Goal: Task Accomplishment & Management: Complete application form

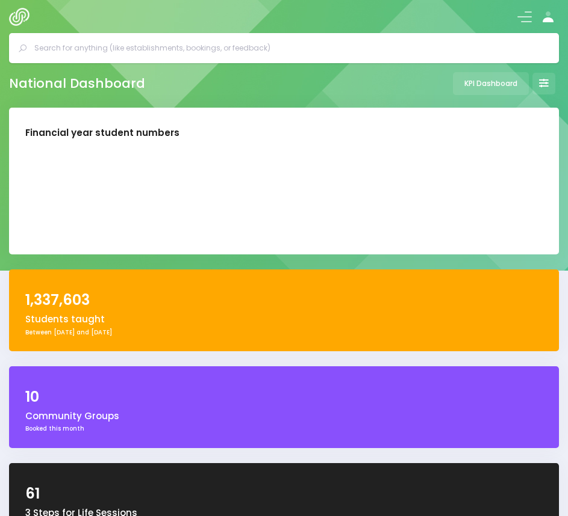
select select "5"
click at [123, 42] on input "text" at bounding box center [288, 48] width 509 height 18
paste input "Blossoms Educare Otara"
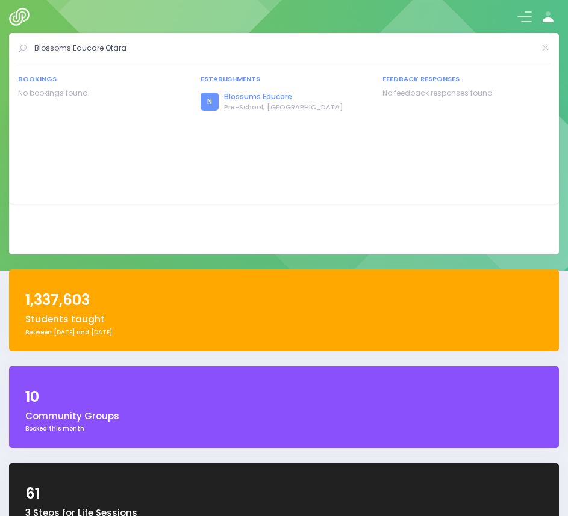
type input "Blossoms Educare Otara"
click at [264, 97] on link "Blossums Educare" at bounding box center [283, 96] width 119 height 11
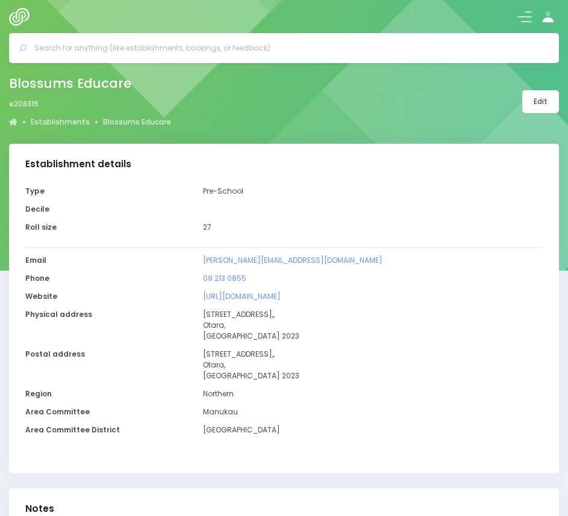
select select "5"
click at [530, 99] on link "Edit" at bounding box center [540, 101] width 37 height 23
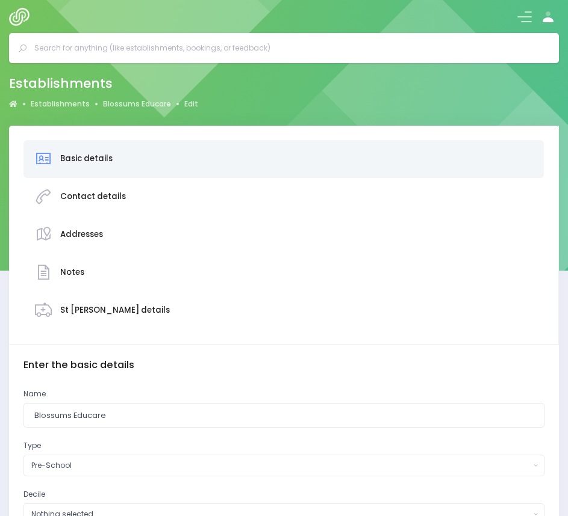
click at [223, 159] on div "Basic details" at bounding box center [283, 159] width 498 height 27
click at [136, 416] on input "Blossums Educare" at bounding box center [283, 415] width 521 height 25
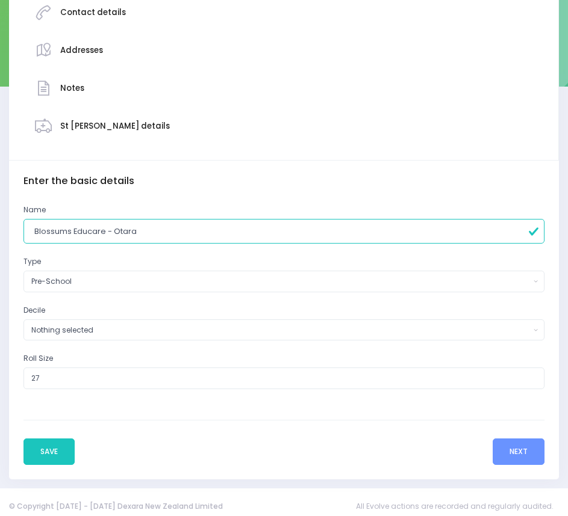
scroll to position [193, 0]
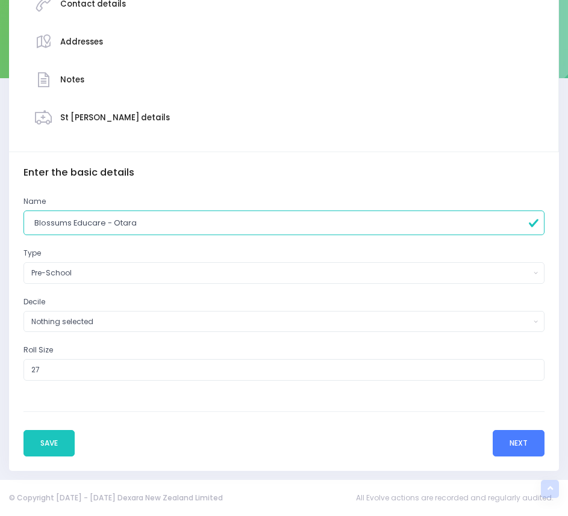
type input "Blossums Educare - Otara"
click at [522, 450] on button "Next" at bounding box center [518, 443] width 52 height 26
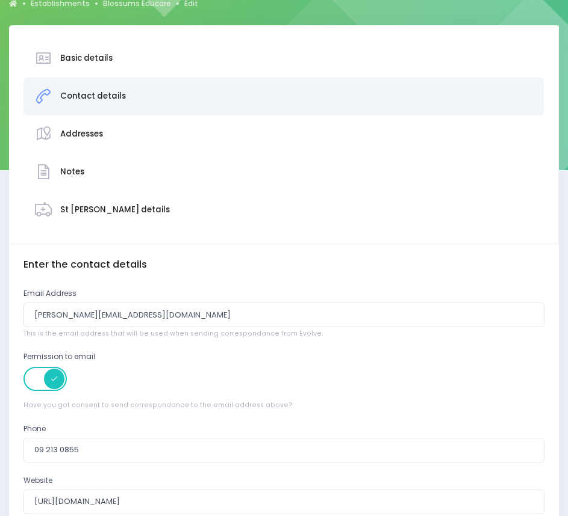
scroll to position [137, 0]
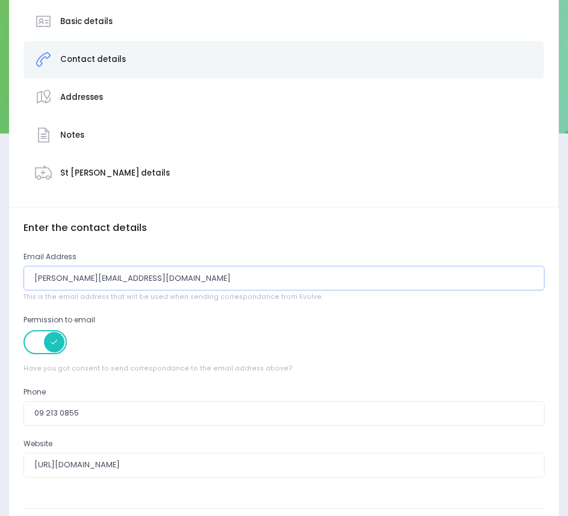
drag, startPoint x: 182, startPoint y: 280, endPoint x: -3, endPoint y: 286, distance: 184.9
click at [0, 286] on html "Establishments Bookings Feedback Reporting Knowledge Base" at bounding box center [284, 121] width 568 height 516
paste input "otara"
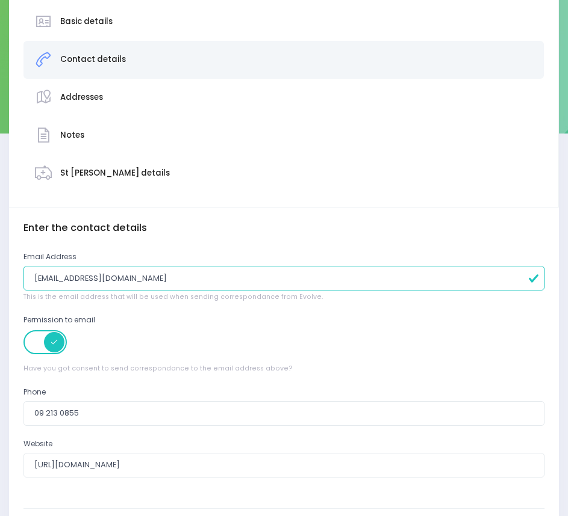
type input "[EMAIL_ADDRESS][DOMAIN_NAME]"
drag, startPoint x: 563, startPoint y: 116, endPoint x: 573, endPoint y: 169, distance: 54.5
click at [567, 169] on html "Establishments Bookings Feedback Reporting Knowledge Base" at bounding box center [284, 121] width 568 height 516
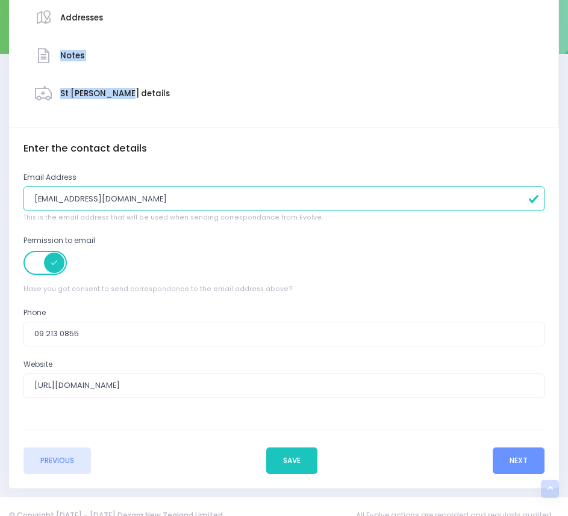
scroll to position [234, 0]
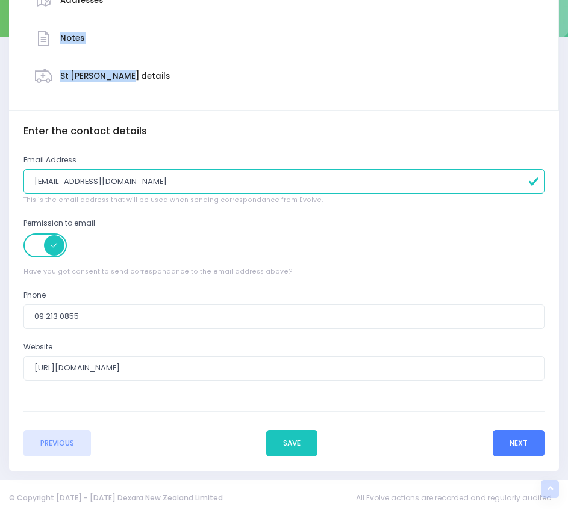
click at [509, 440] on button "Next" at bounding box center [518, 443] width 52 height 26
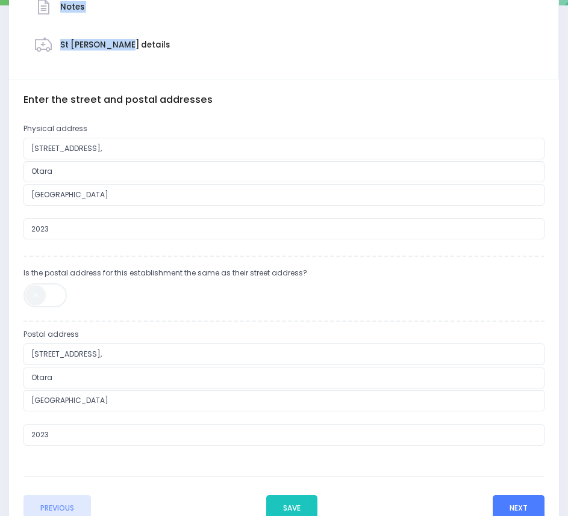
scroll to position [291, 0]
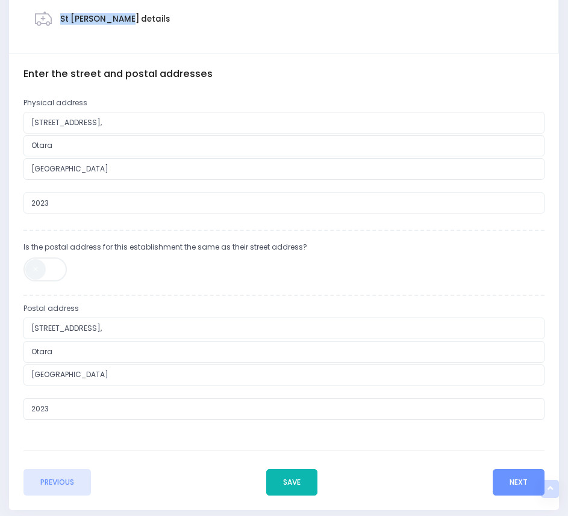
click at [298, 481] on button "Save" at bounding box center [291, 482] width 51 height 26
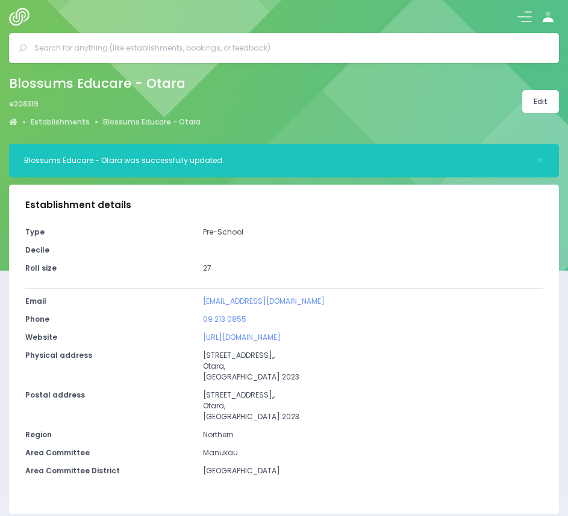
select select "5"
click at [19, 17] on img at bounding box center [22, 17] width 26 height 18
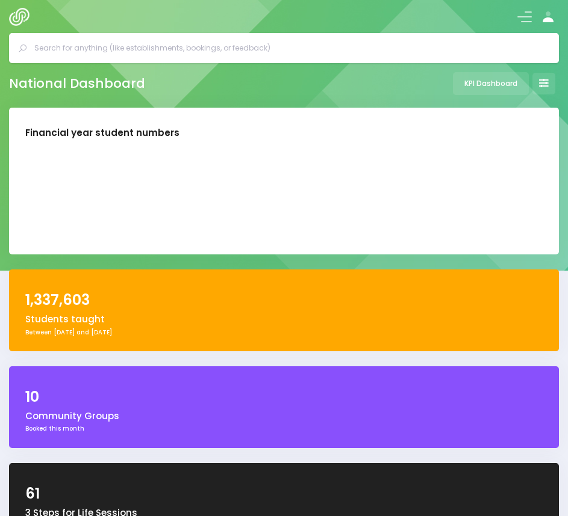
select select "5"
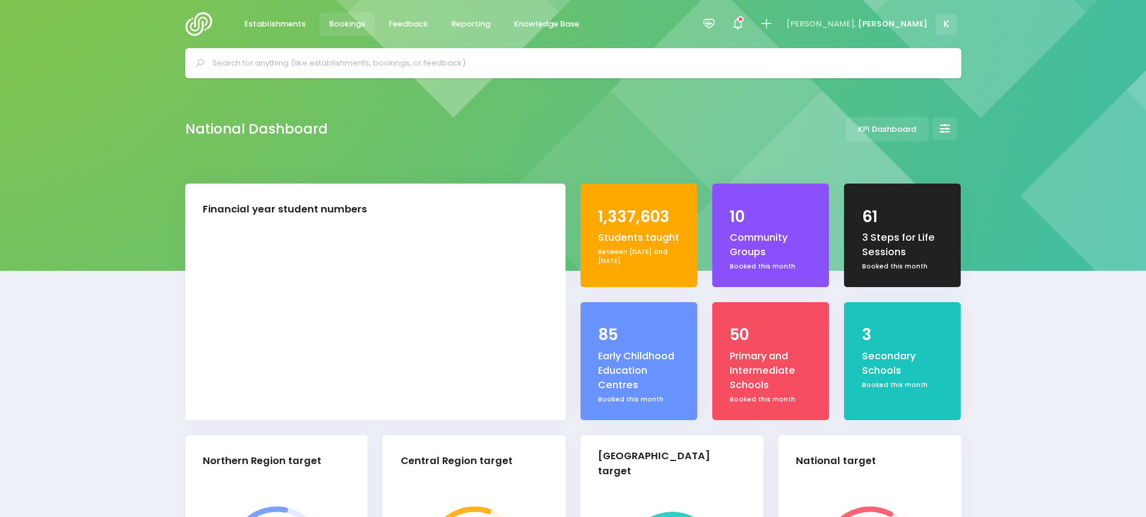
click at [353, 28] on span "Bookings" at bounding box center [347, 24] width 36 height 12
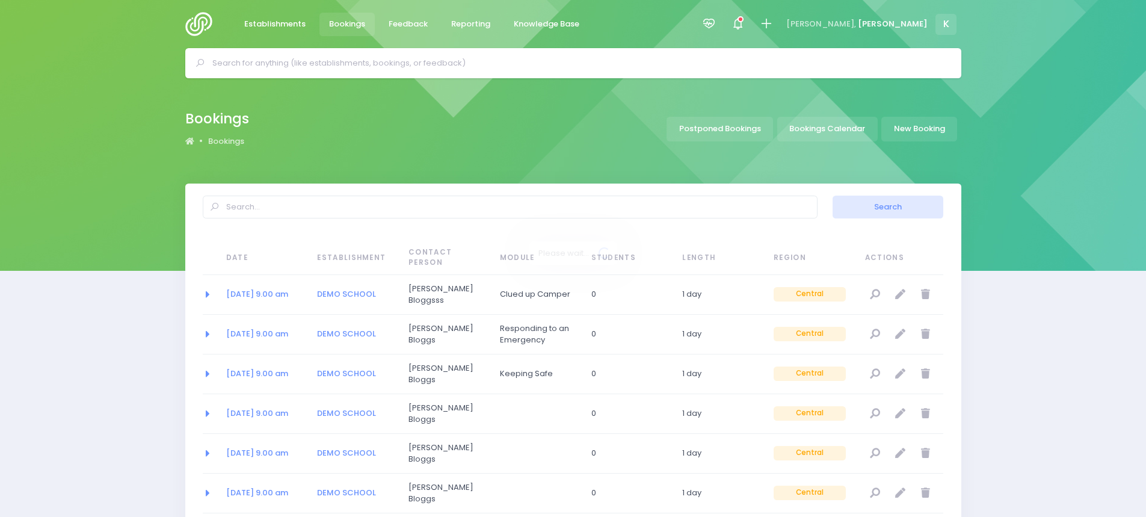
select select "20"
click at [908, 135] on link "New Booking" at bounding box center [920, 129] width 76 height 25
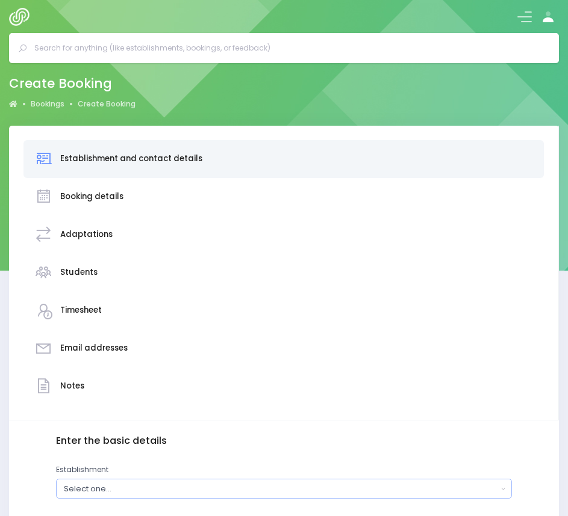
click at [121, 487] on div "Select one..." at bounding box center [280, 488] width 433 height 11
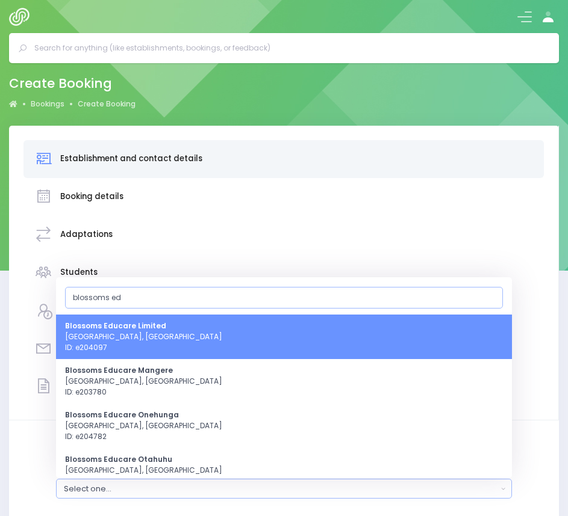
type input "blossoms ed"
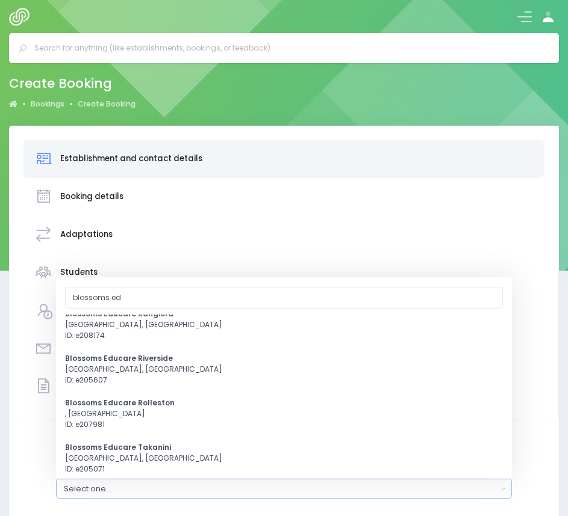
scroll to position [285, 0]
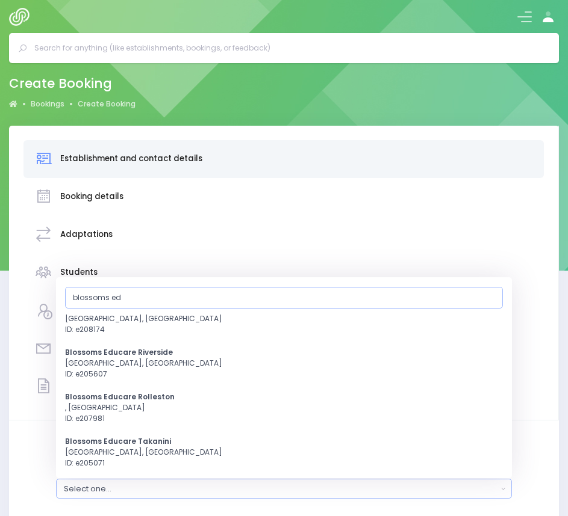
drag, startPoint x: 128, startPoint y: 294, endPoint x: -44, endPoint y: 269, distance: 174.0
click at [0, 269] on html "Establishments Bookings Feedback Reporting Knowledge Base" at bounding box center [284, 258] width 568 height 516
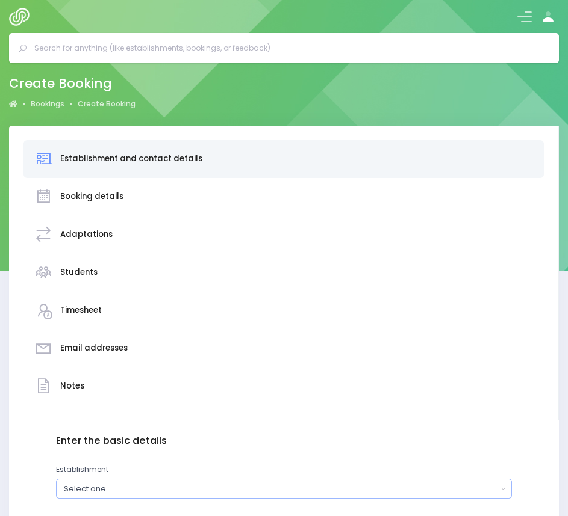
click at [94, 486] on div "Select one..." at bounding box center [280, 488] width 433 height 11
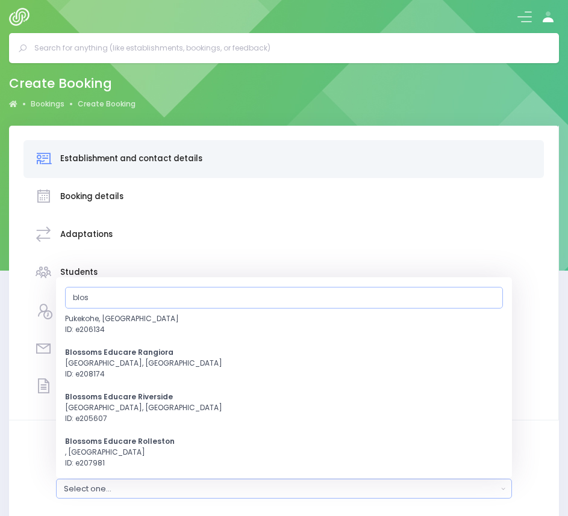
type input "blos"
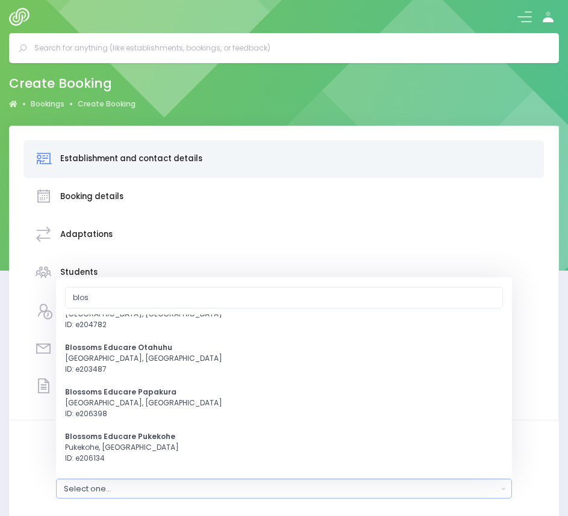
scroll to position [161, 0]
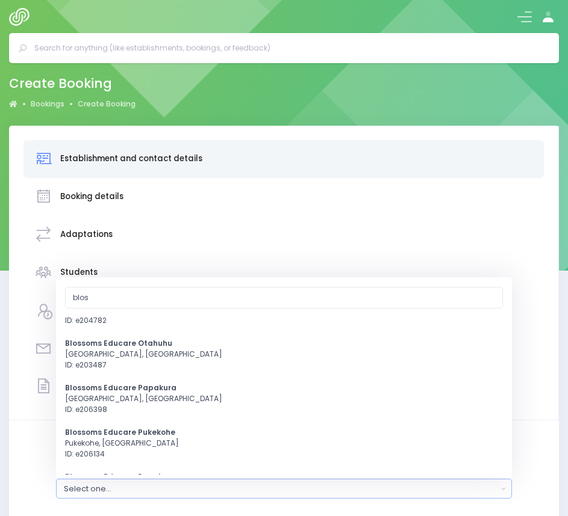
click at [146, 43] on input "text" at bounding box center [288, 48] width 509 height 18
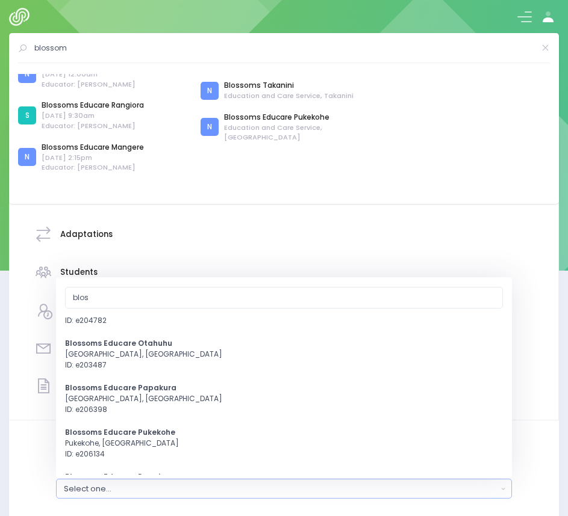
scroll to position [0, 0]
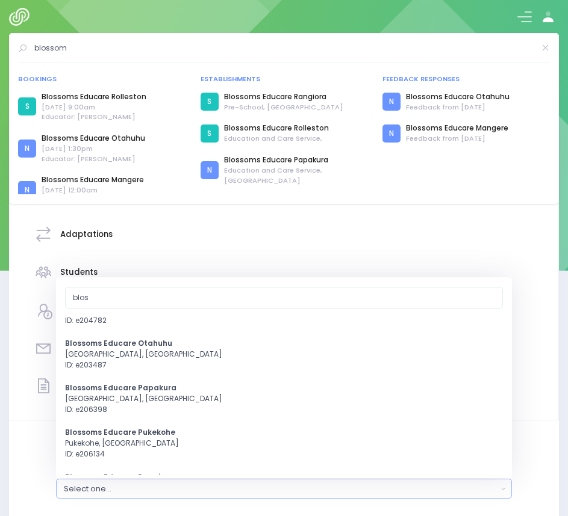
drag, startPoint x: 97, startPoint y: 50, endPoint x: -21, endPoint y: 56, distance: 118.7
click at [0, 56] on html "Establishments Bookings Feedback Reporting Knowledge Base" at bounding box center [284, 258] width 568 height 516
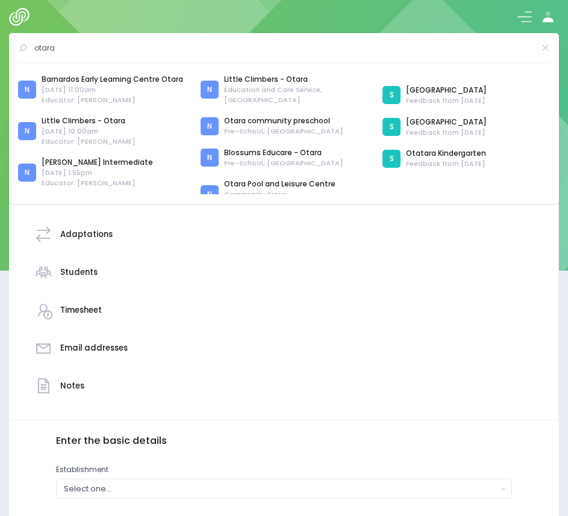
scroll to position [73, 0]
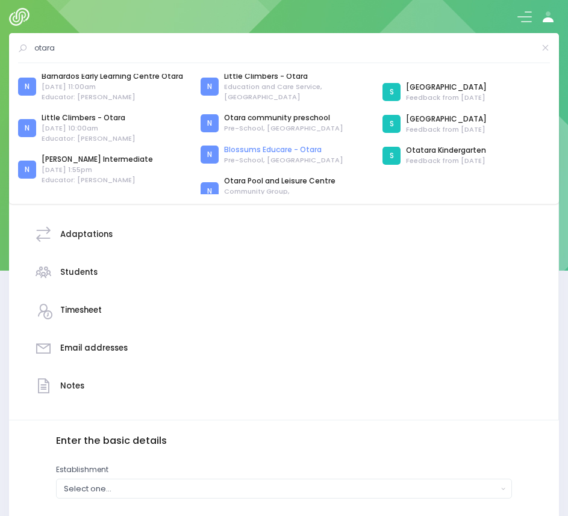
type input "otara"
click at [262, 144] on link "Blossums Educare - Otara" at bounding box center [283, 149] width 119 height 11
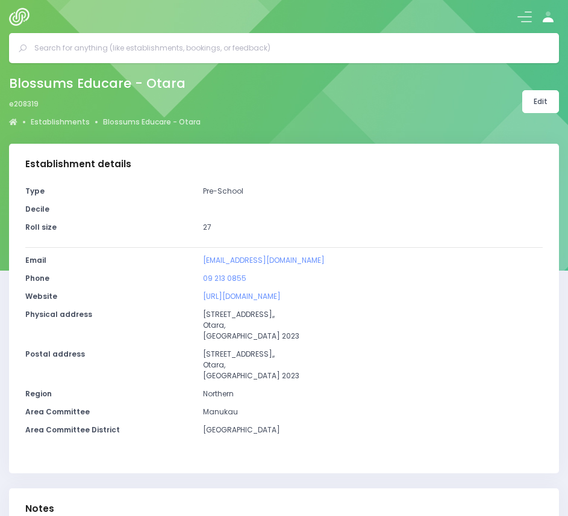
select select "5"
click at [549, 93] on link "Edit" at bounding box center [540, 101] width 37 height 23
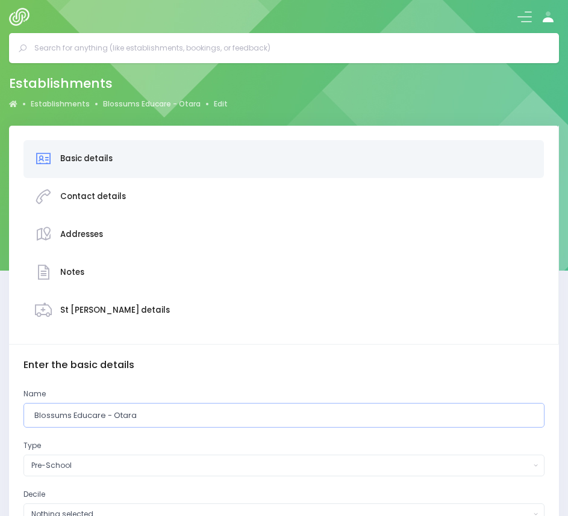
click at [59, 417] on input "Blossums Educare - Otara" at bounding box center [283, 415] width 521 height 25
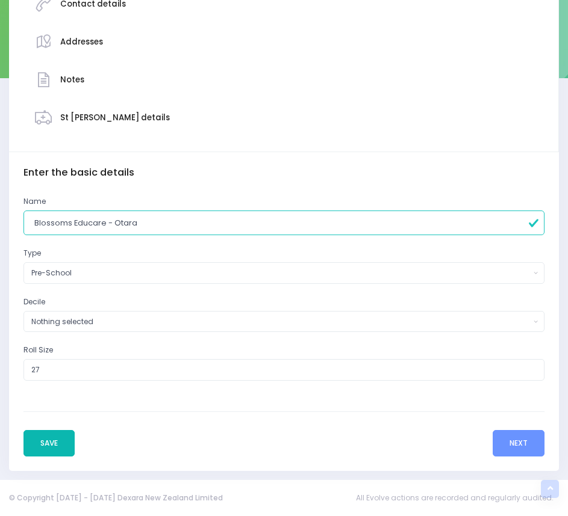
type input "Blossoms Educare - Otara"
click at [34, 436] on button "Save" at bounding box center [48, 443] width 51 height 26
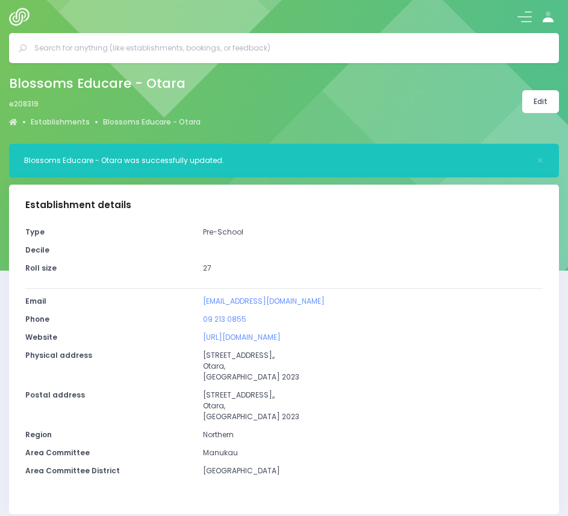
select select "5"
click at [17, 15] on img at bounding box center [22, 17] width 26 height 18
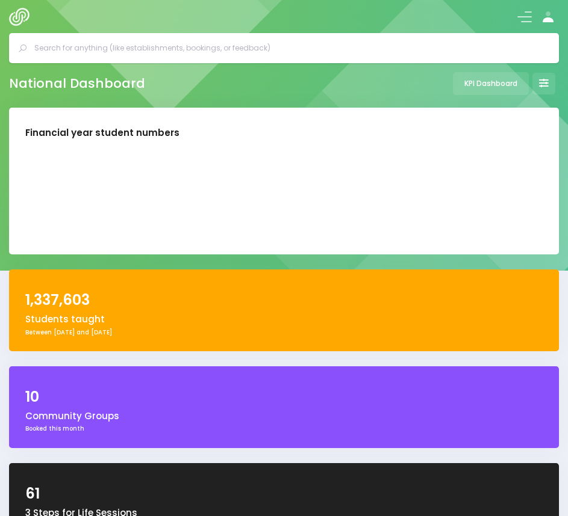
select select "5"
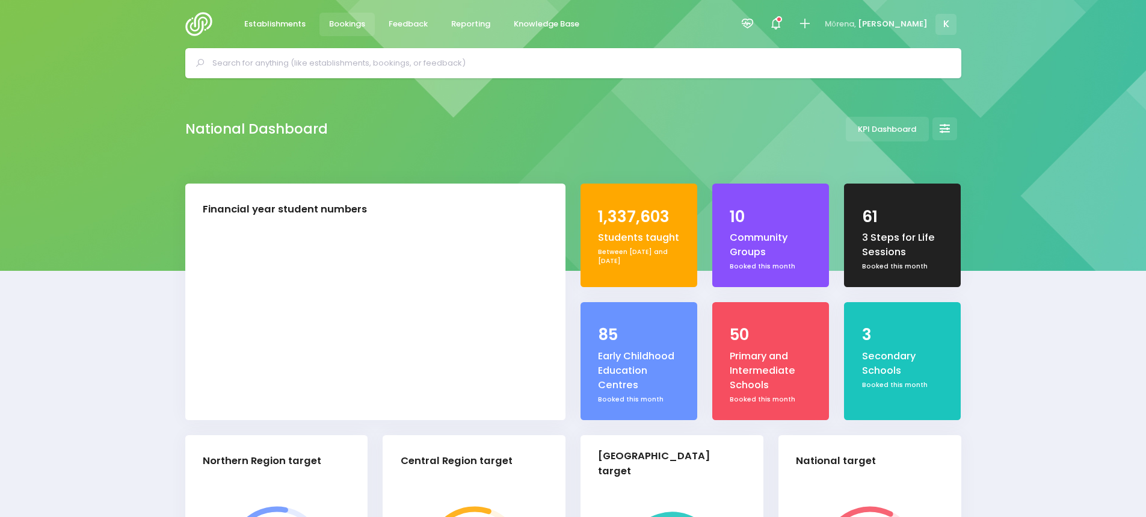
click at [350, 23] on span "Bookings" at bounding box center [347, 24] width 36 height 12
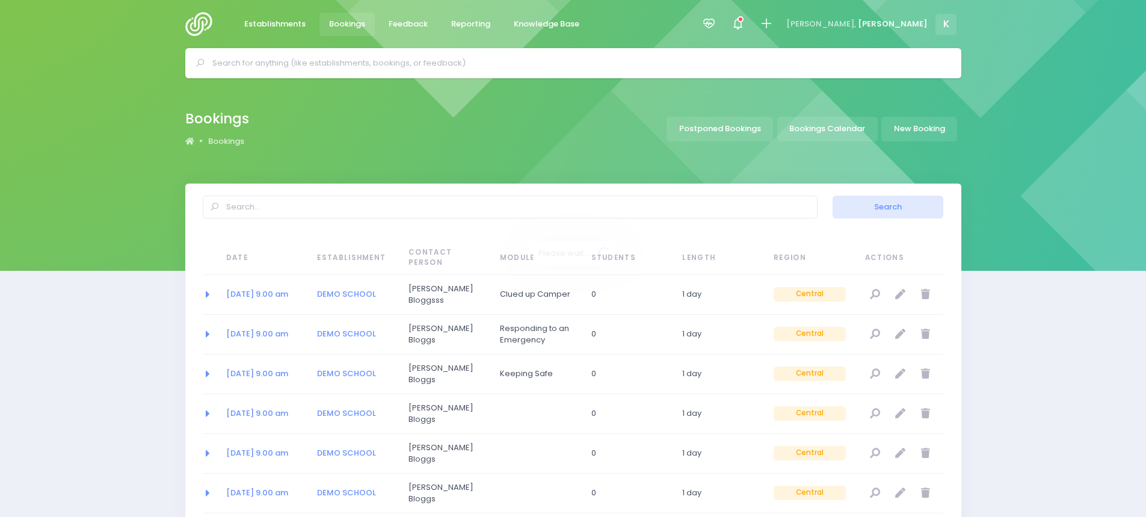
select select "20"
click at [902, 135] on link "New Booking" at bounding box center [920, 129] width 76 height 25
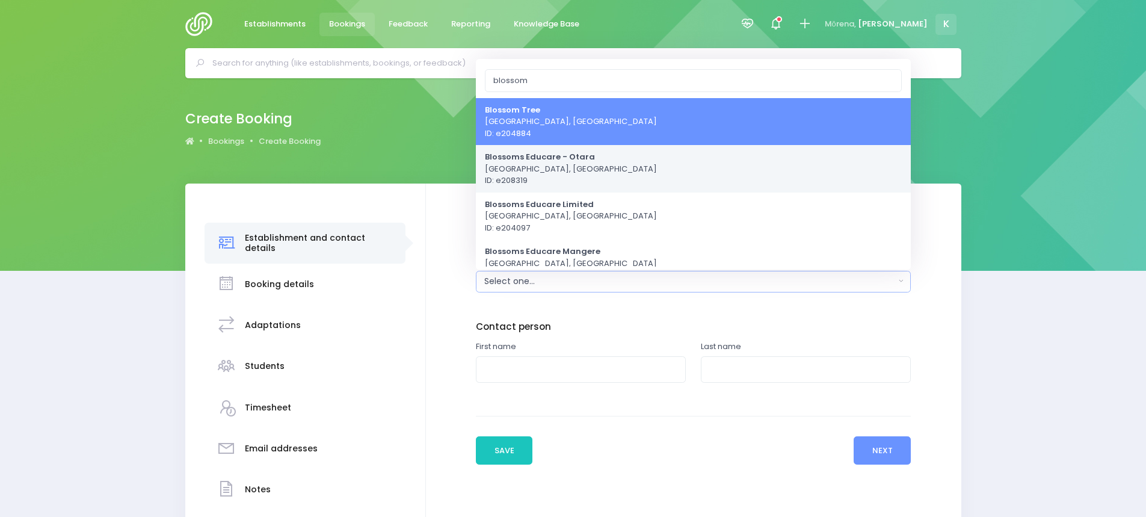
type input "blossom"
click at [543, 158] on strong "Blossoms Educare - Otara" at bounding box center [540, 156] width 110 height 11
select select "208319"
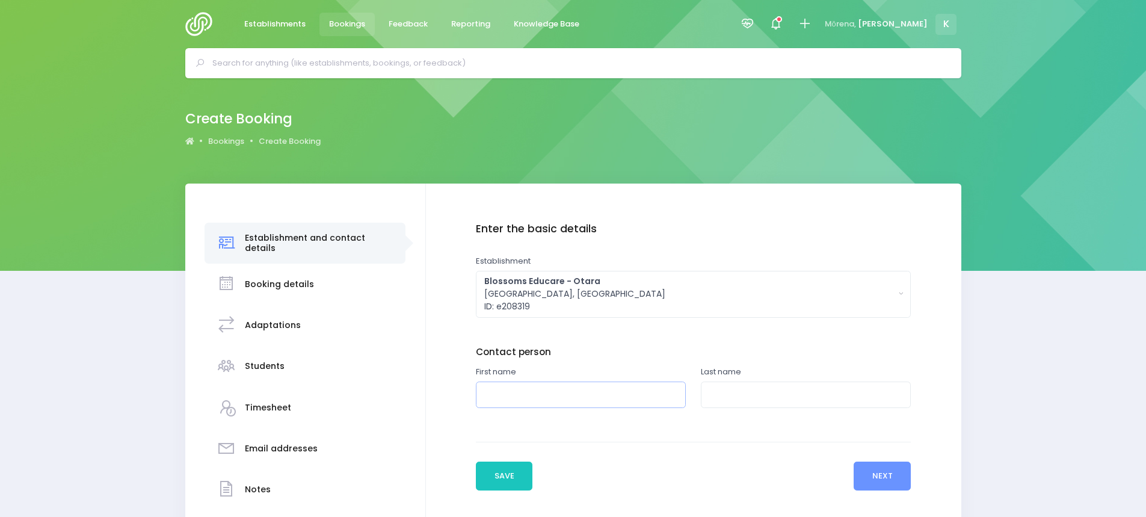
click at [489, 400] on input "text" at bounding box center [581, 395] width 210 height 27
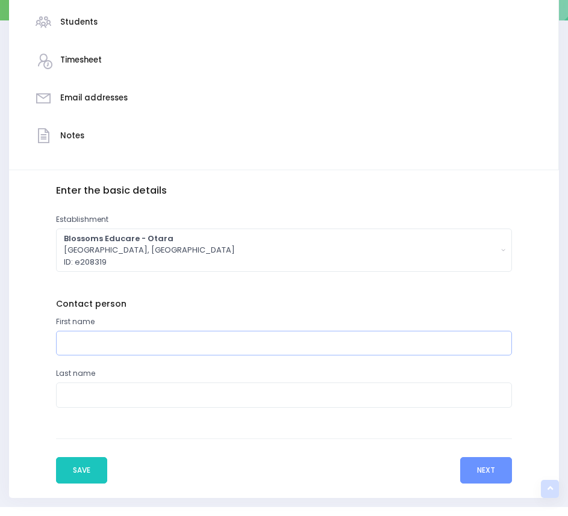
scroll to position [271, 0]
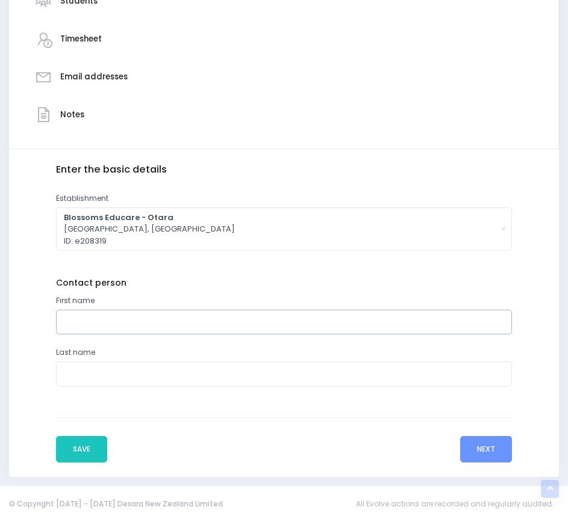
click at [66, 318] on input "text" at bounding box center [284, 322] width 456 height 25
paste input "[PERSON_NAME]"
type input "[PERSON_NAME]"
click at [78, 377] on input "text" at bounding box center [284, 374] width 456 height 25
paste input "[PERSON_NAME]"
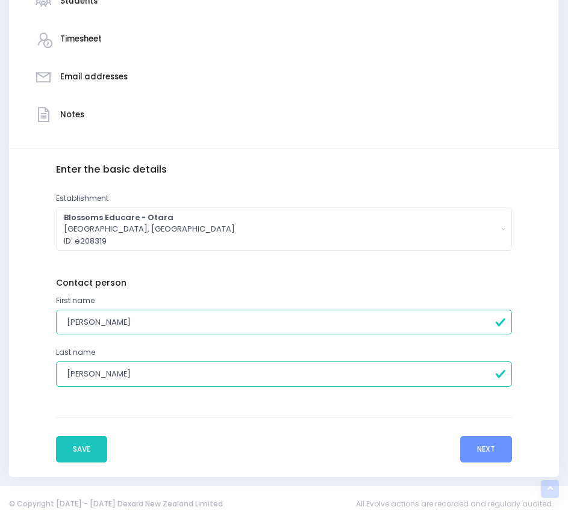
type input "[PERSON_NAME]"
drag, startPoint x: 145, startPoint y: 321, endPoint x: 104, endPoint y: 320, distance: 40.9
click at [104, 320] on input "[PERSON_NAME]" at bounding box center [284, 322] width 456 height 25
type input "[PERSON_NAME]"
drag, startPoint x: 107, startPoint y: 372, endPoint x: 6, endPoint y: 372, distance: 100.5
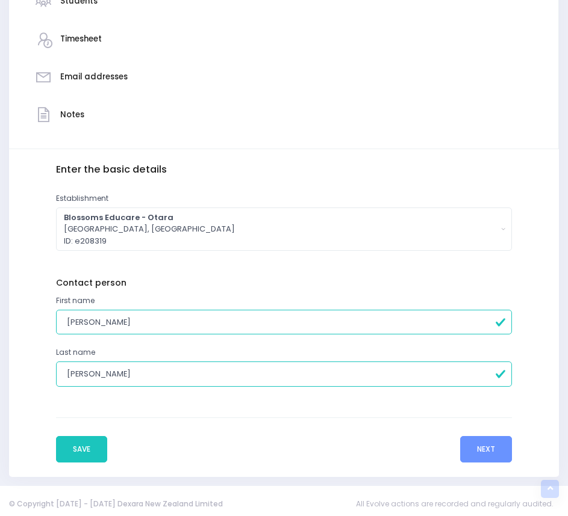
click at [6, 372] on div "Establishment and contact details Booking details Students" at bounding box center [284, 165] width 568 height 623
type input "Kaur"
click at [478, 447] on button "Next" at bounding box center [486, 449] width 52 height 26
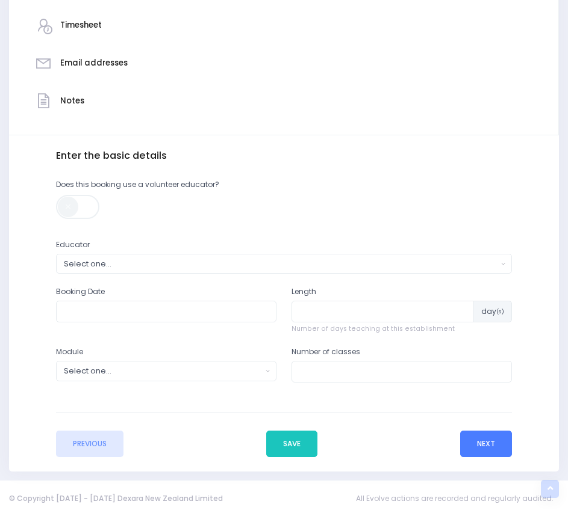
scroll to position [286, 0]
click at [141, 264] on div "Select one..." at bounding box center [280, 263] width 433 height 11
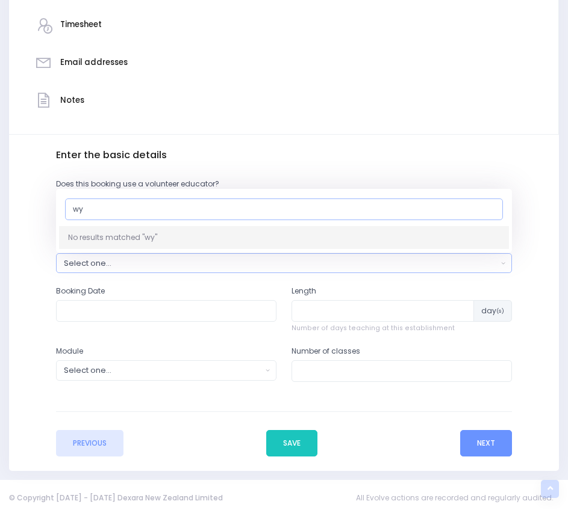
type input "w"
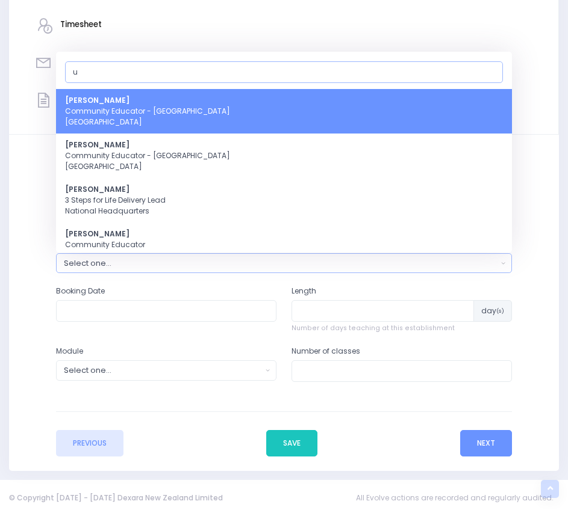
type input "u"
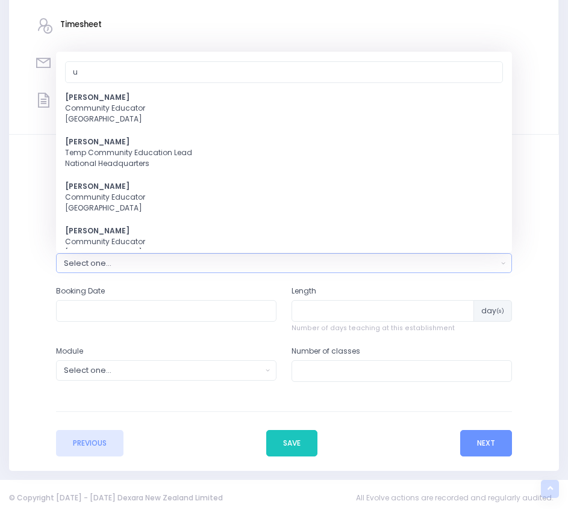
scroll to position [1844, 0]
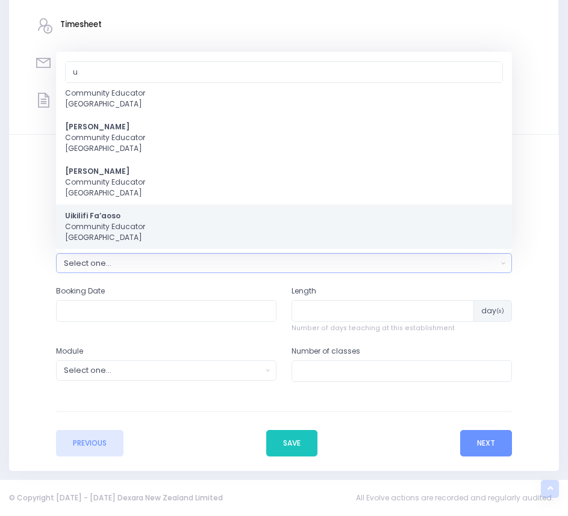
click at [341, 228] on link "Uikilifi Fa’aoso Community Educator Northern Region" at bounding box center [284, 227] width 456 height 45
select select "321150"
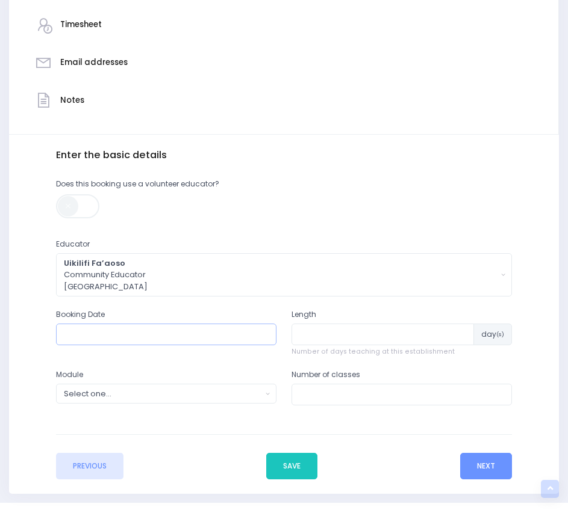
click at [129, 335] on input "text" at bounding box center [166, 335] width 220 height 22
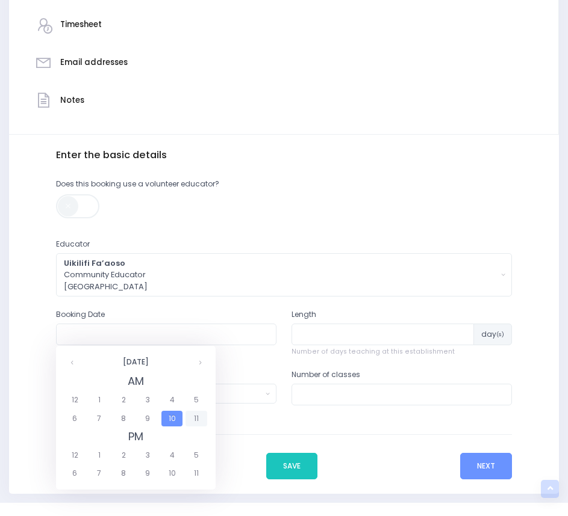
click at [196, 417] on span "11" at bounding box center [195, 419] width 21 height 16
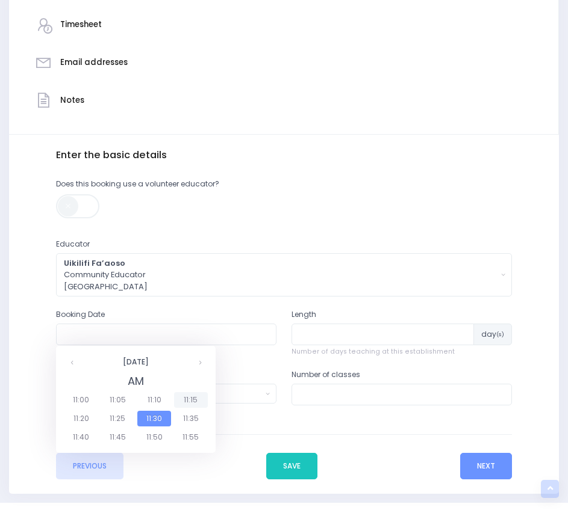
click at [184, 400] on span "11:15" at bounding box center [191, 400] width 34 height 16
type input "29/09/2025 11:15 AM"
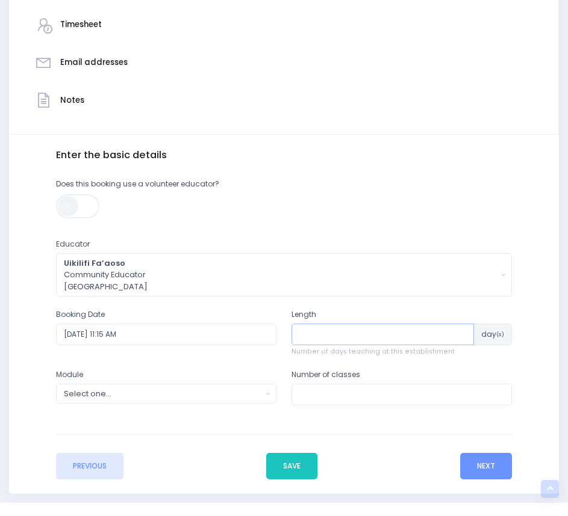
click at [308, 336] on input "number" at bounding box center [382, 335] width 182 height 22
type input "1"
click at [230, 391] on div "Select one..." at bounding box center [163, 393] width 198 height 11
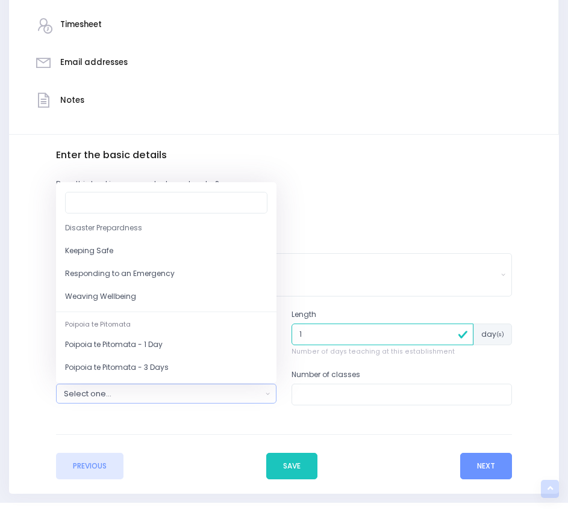
scroll to position [138, 0]
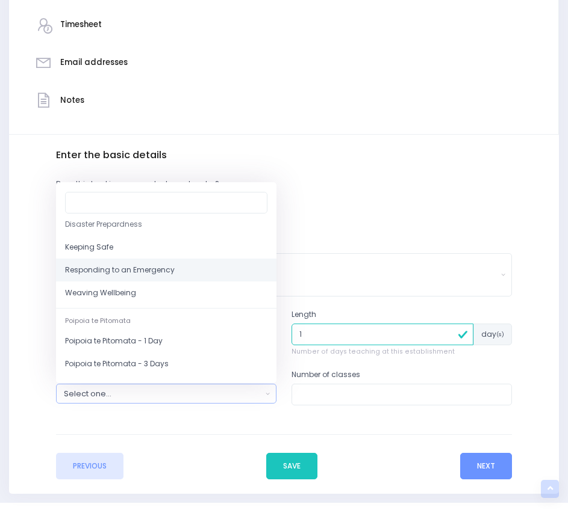
click at [219, 271] on link "Responding to an Emergency" at bounding box center [166, 270] width 220 height 23
select select "Responding to an Emergency"
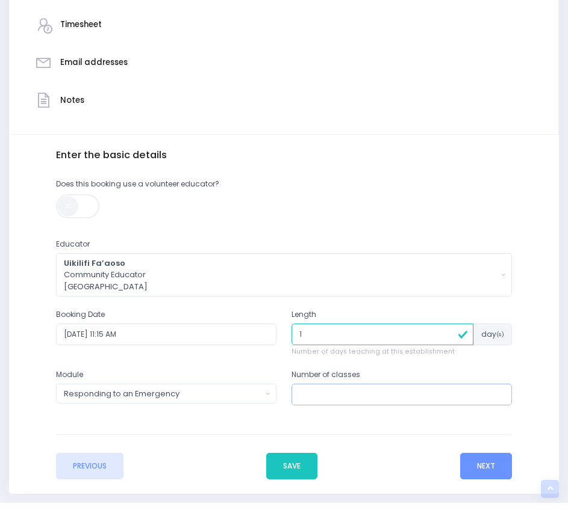
click at [338, 398] on input "number" at bounding box center [401, 395] width 220 height 22
type input "1"
click at [471, 457] on button "Next" at bounding box center [486, 466] width 52 height 26
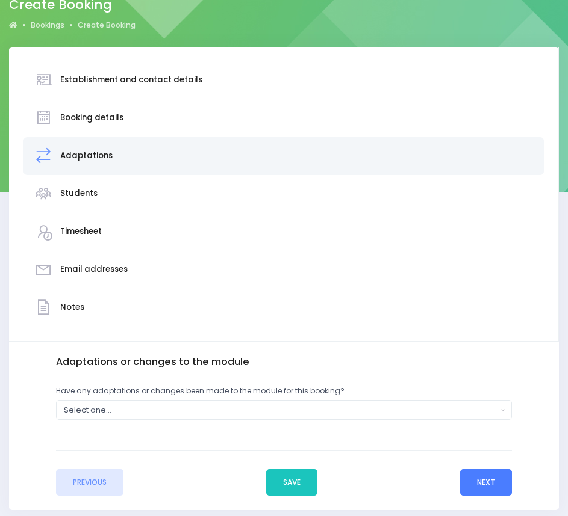
scroll to position [119, 0]
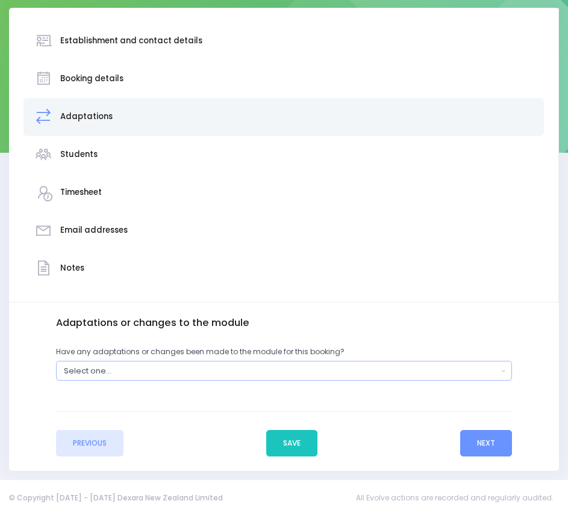
click at [394, 370] on div "Select one..." at bounding box center [280, 370] width 433 height 11
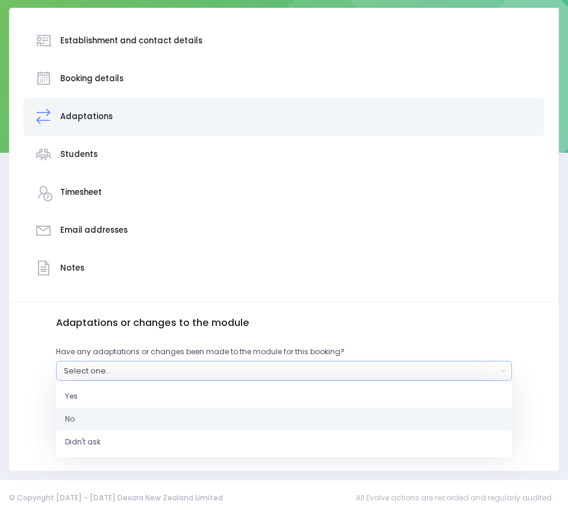
click at [269, 416] on link "No" at bounding box center [284, 419] width 456 height 23
select select "No"
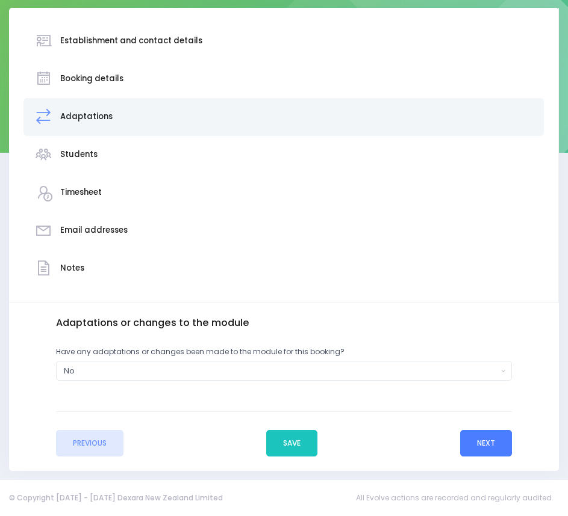
click at [482, 445] on button "Next" at bounding box center [486, 443] width 52 height 26
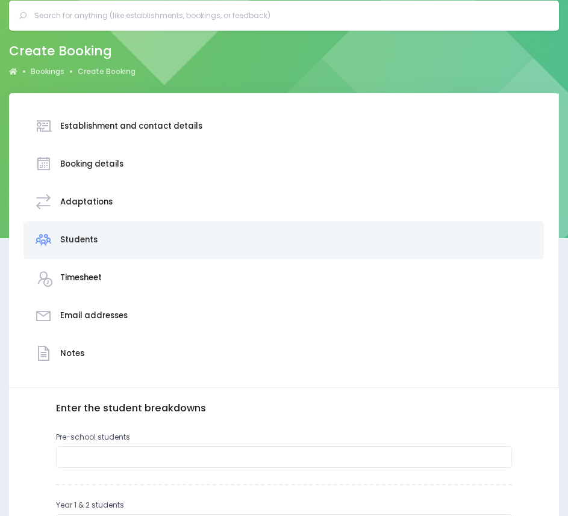
scroll to position [0, 0]
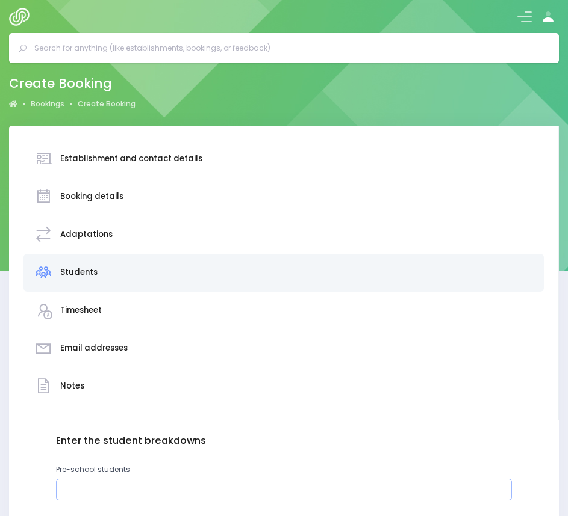
click at [261, 485] on input "number" at bounding box center [284, 490] width 456 height 22
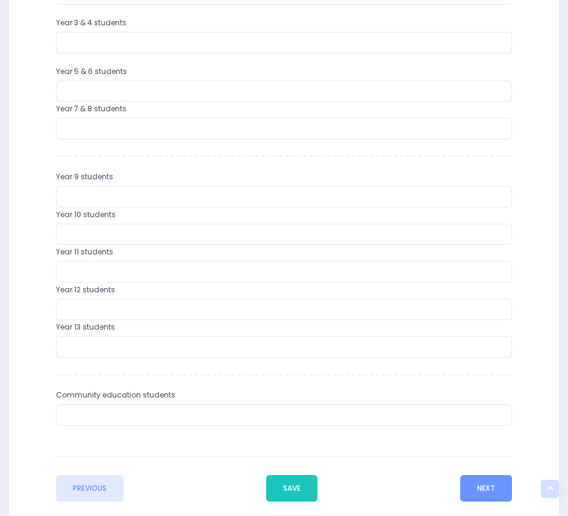
scroll to position [608, 0]
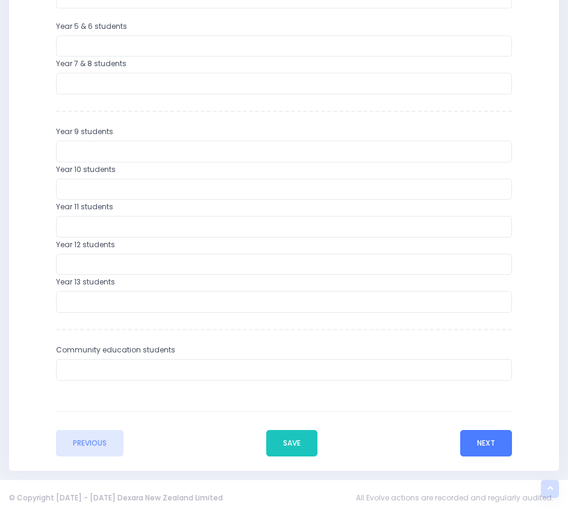
type input "25"
click at [490, 442] on button "Next" at bounding box center [486, 443] width 52 height 26
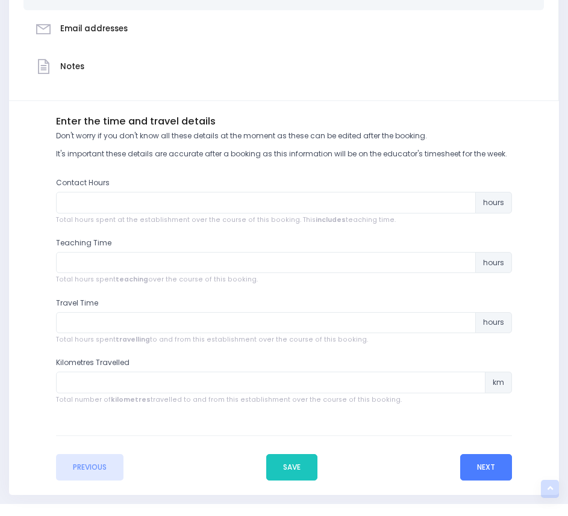
scroll to position [344, 0]
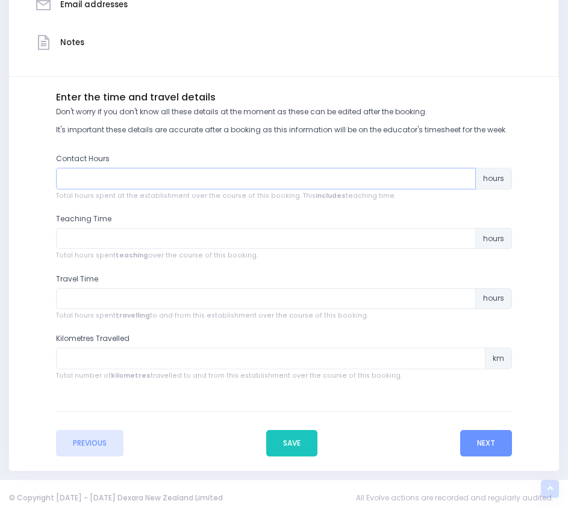
click at [200, 172] on input "number" at bounding box center [265, 179] width 419 height 22
type input ".4"
click at [175, 239] on input "number" at bounding box center [265, 239] width 419 height 22
type input ".45"
click at [493, 439] on button "Next" at bounding box center [486, 443] width 52 height 26
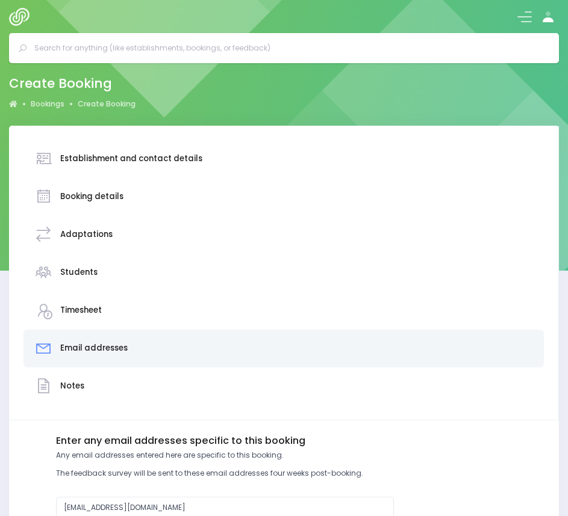
scroll to position [153, 0]
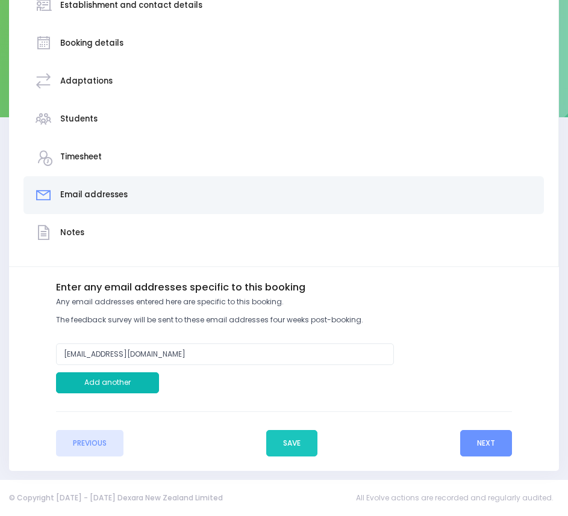
click at [107, 379] on button "Add another" at bounding box center [107, 384] width 102 height 22
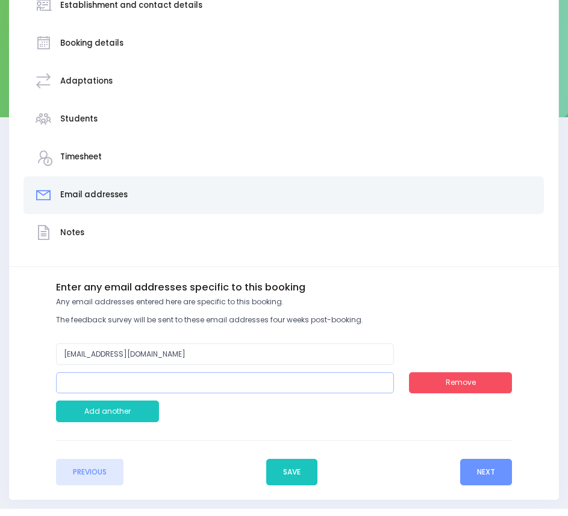
click at [62, 385] on input "email" at bounding box center [225, 384] width 338 height 22
click at [104, 382] on input "email" at bounding box center [225, 384] width 338 height 22
paste input "[EMAIL_ADDRESS][DOMAIN_NAME]"
type input "[EMAIL_ADDRESS][DOMAIN_NAME]"
click at [478, 468] on button "Next" at bounding box center [486, 472] width 52 height 26
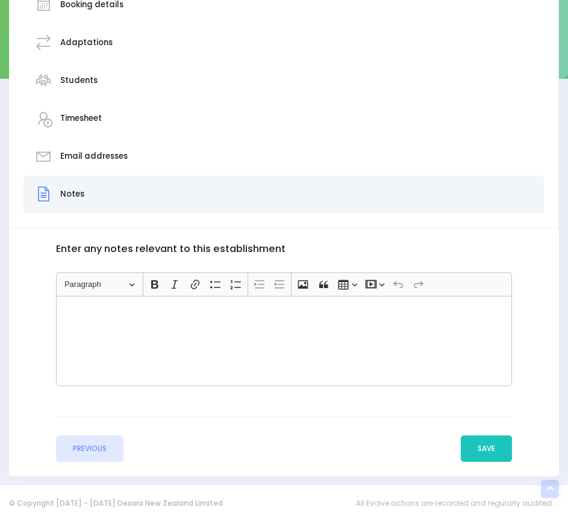
scroll to position [196, 0]
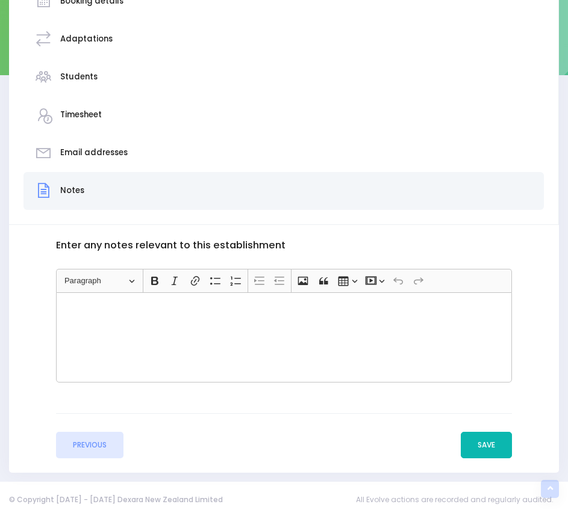
click at [490, 445] on button "Save" at bounding box center [485, 445] width 51 height 26
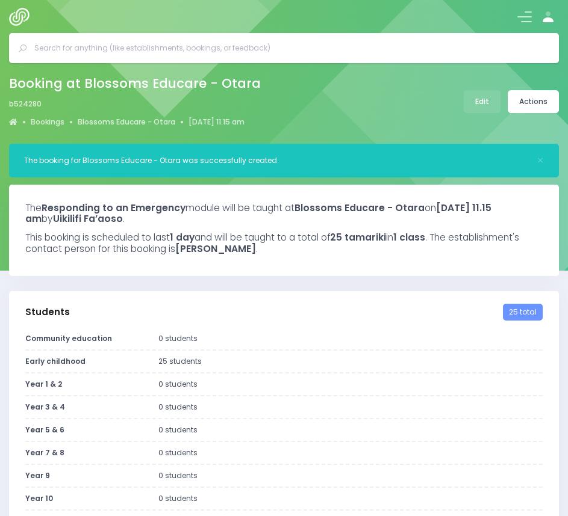
select select "5"
click at [139, 121] on link "Blossoms Educare - Otara" at bounding box center [126, 122] width 97 height 11
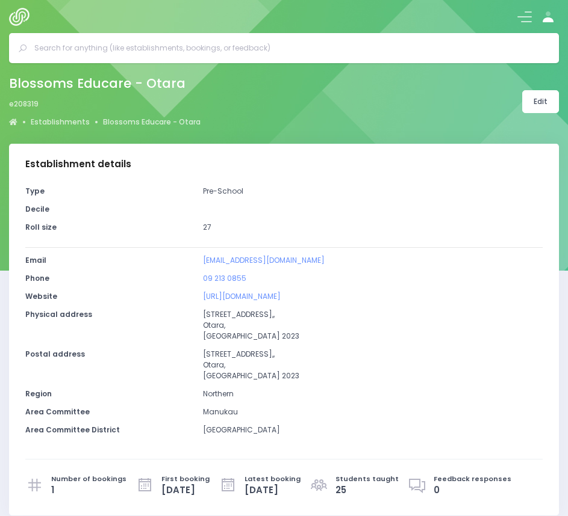
select select "5"
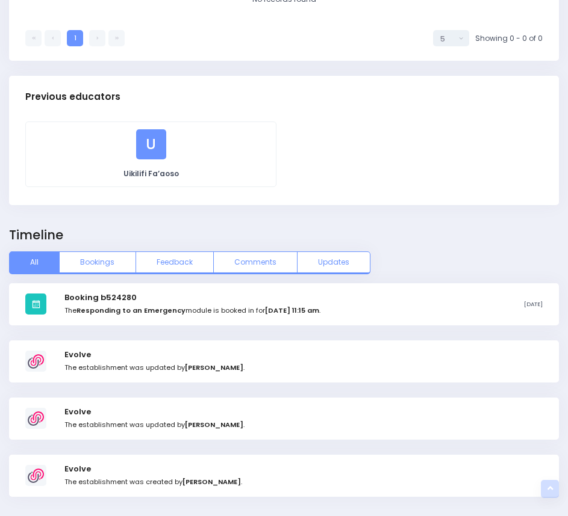
scroll to position [1184, 0]
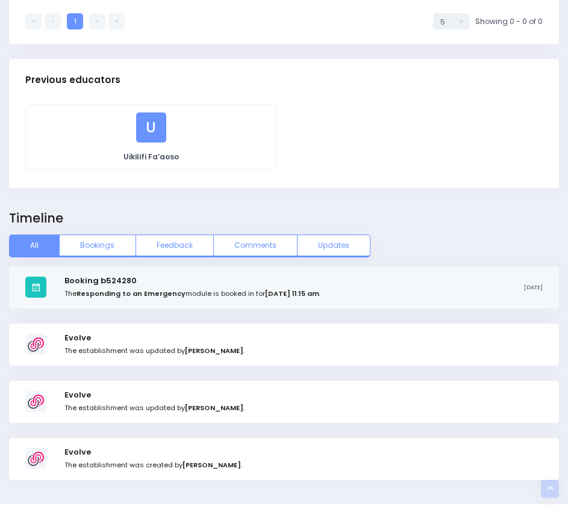
click at [320, 286] on h3 "Booking b524280" at bounding box center [192, 281] width 256 height 10
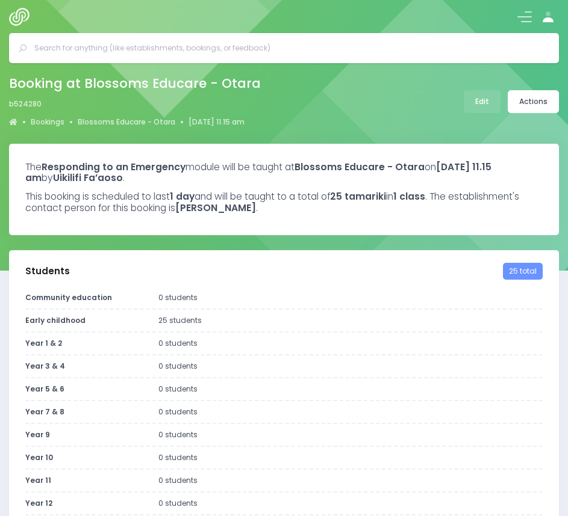
select select "5"
click at [536, 95] on link "Actions" at bounding box center [532, 101] width 51 height 23
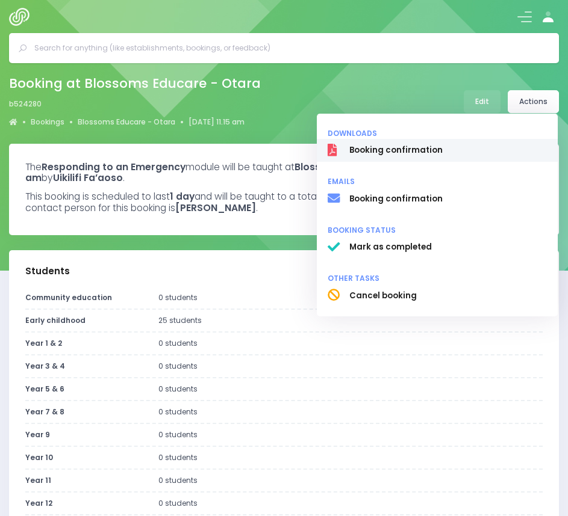
click at [407, 149] on span "Booking confirmation" at bounding box center [447, 151] width 197 height 12
